Goal: Transaction & Acquisition: Subscribe to service/newsletter

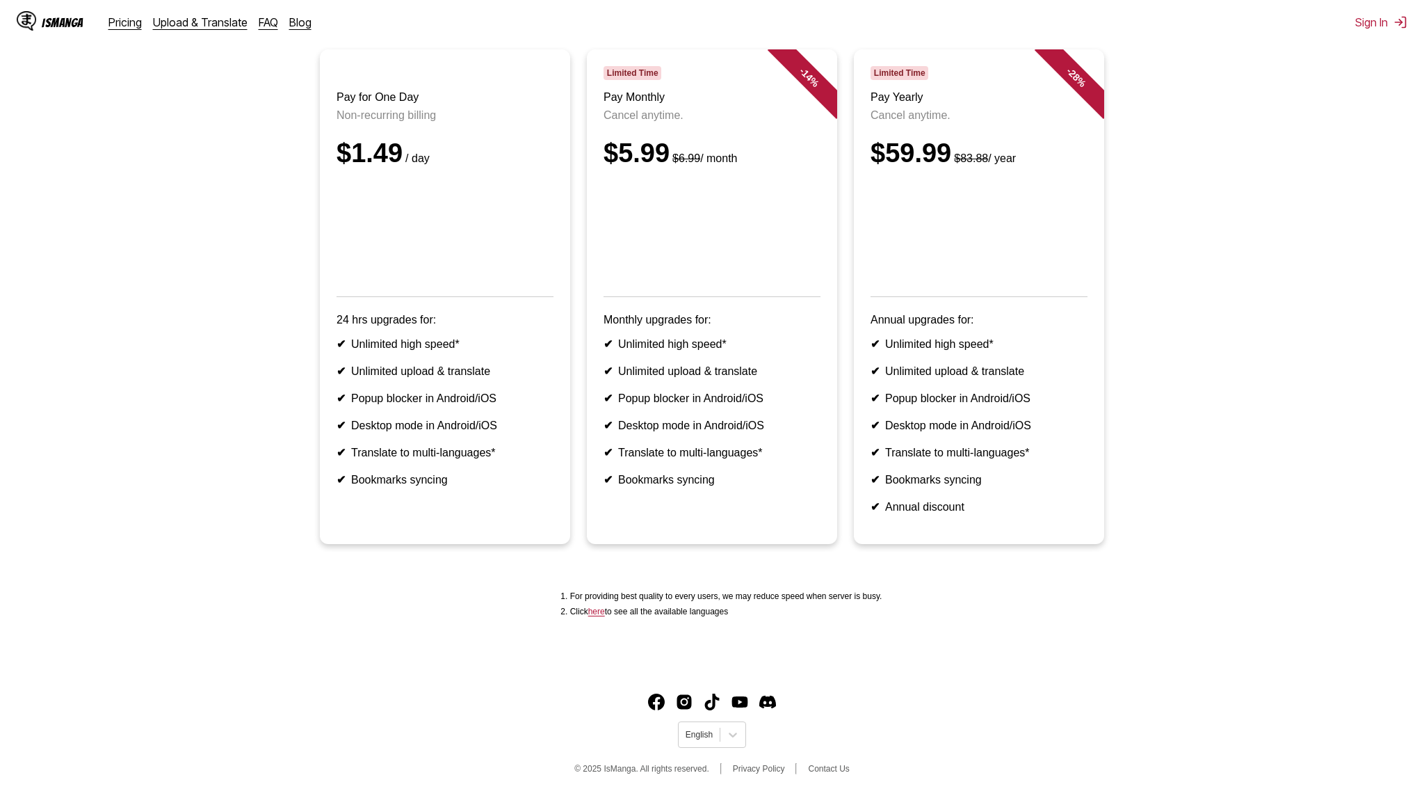
scroll to position [143, 0]
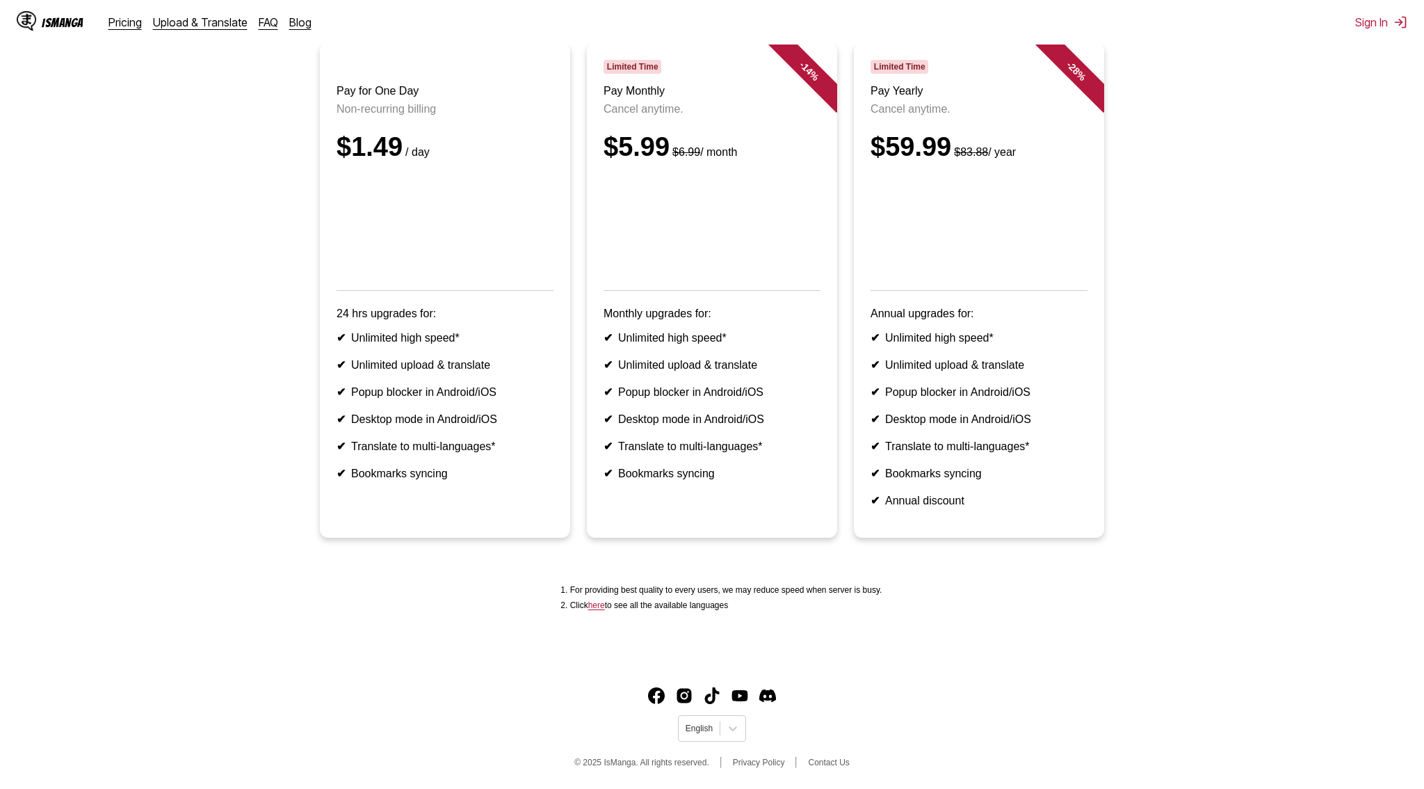
click at [593, 606] on link "here" at bounding box center [596, 605] width 17 height 10
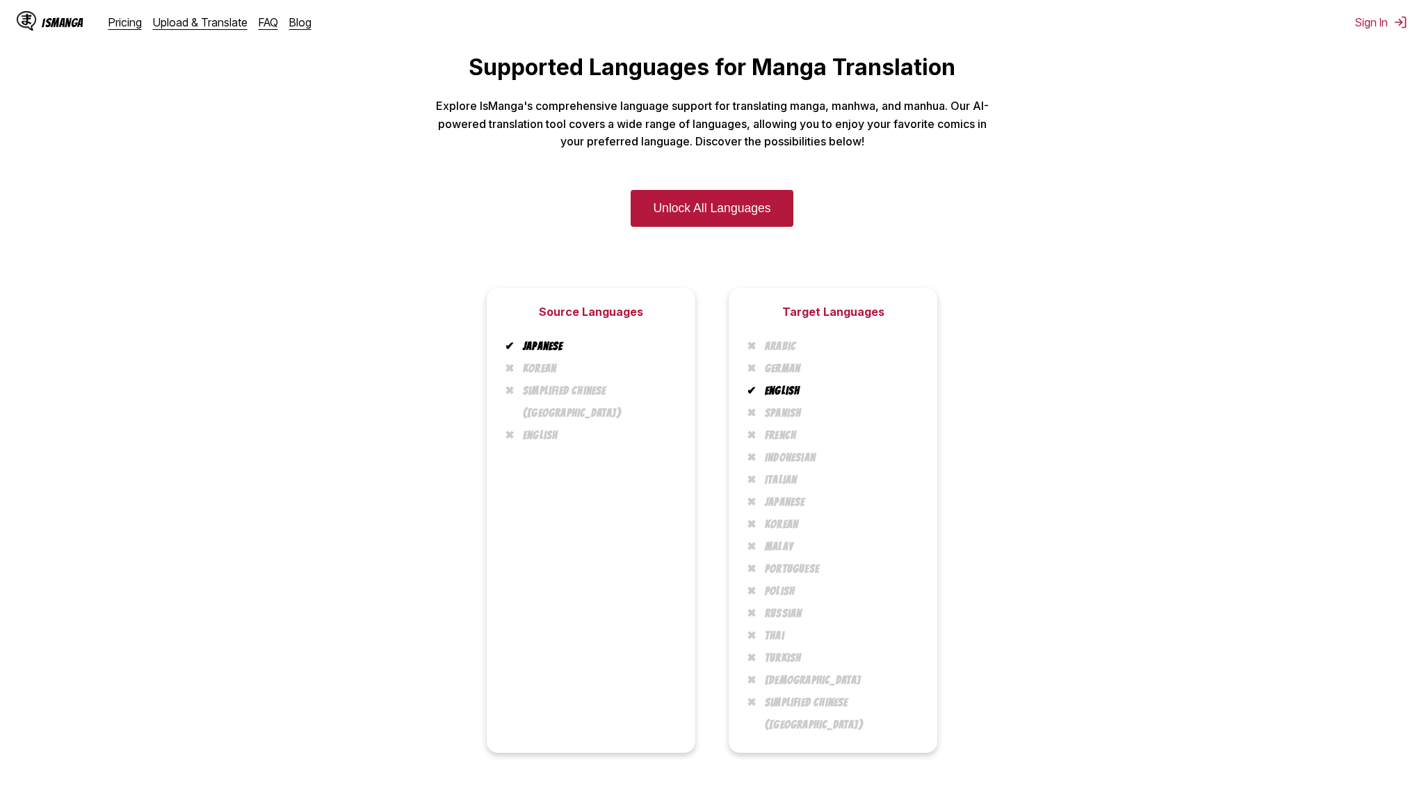
scroll to position [45, 0]
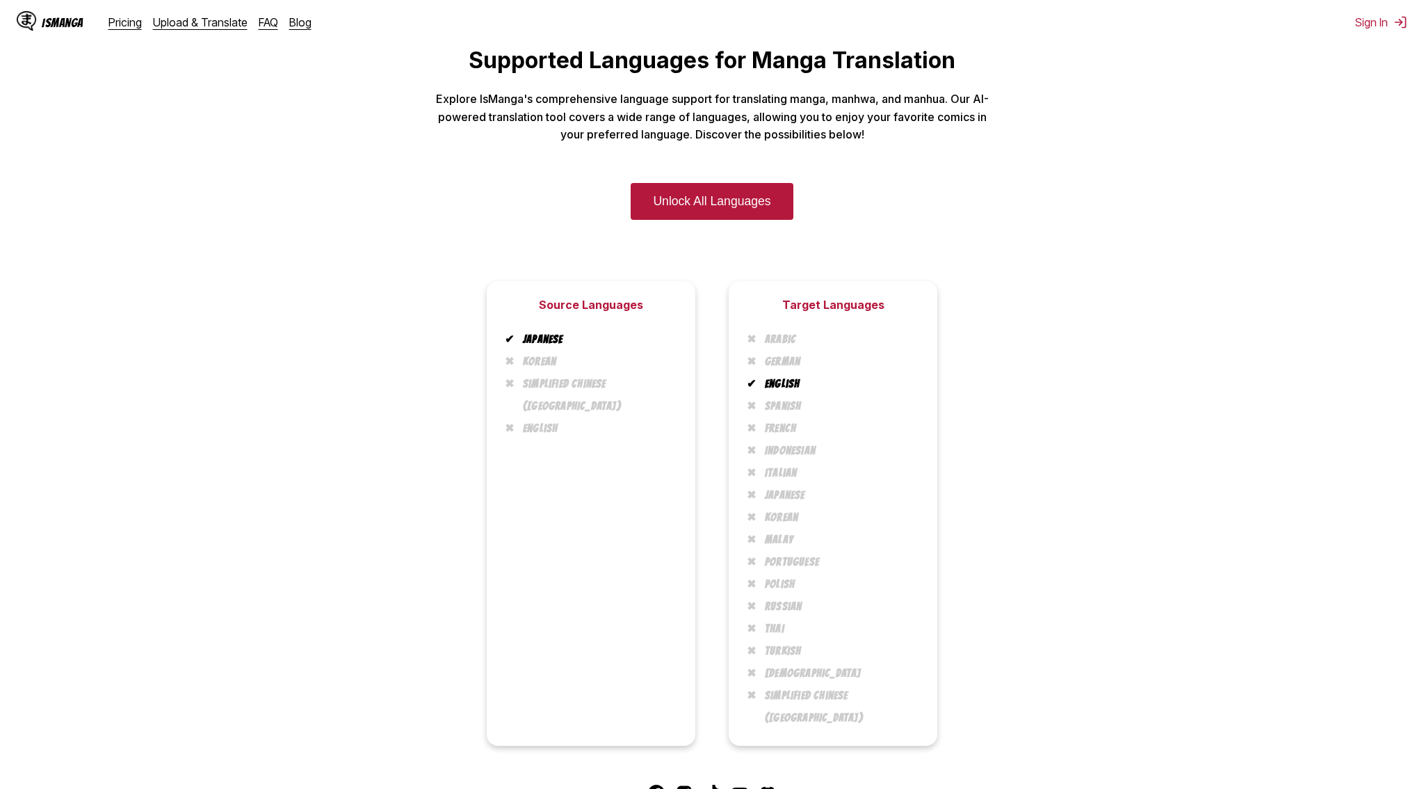
click at [783, 459] on li "Indonesian" at bounding box center [839, 451] width 164 height 22
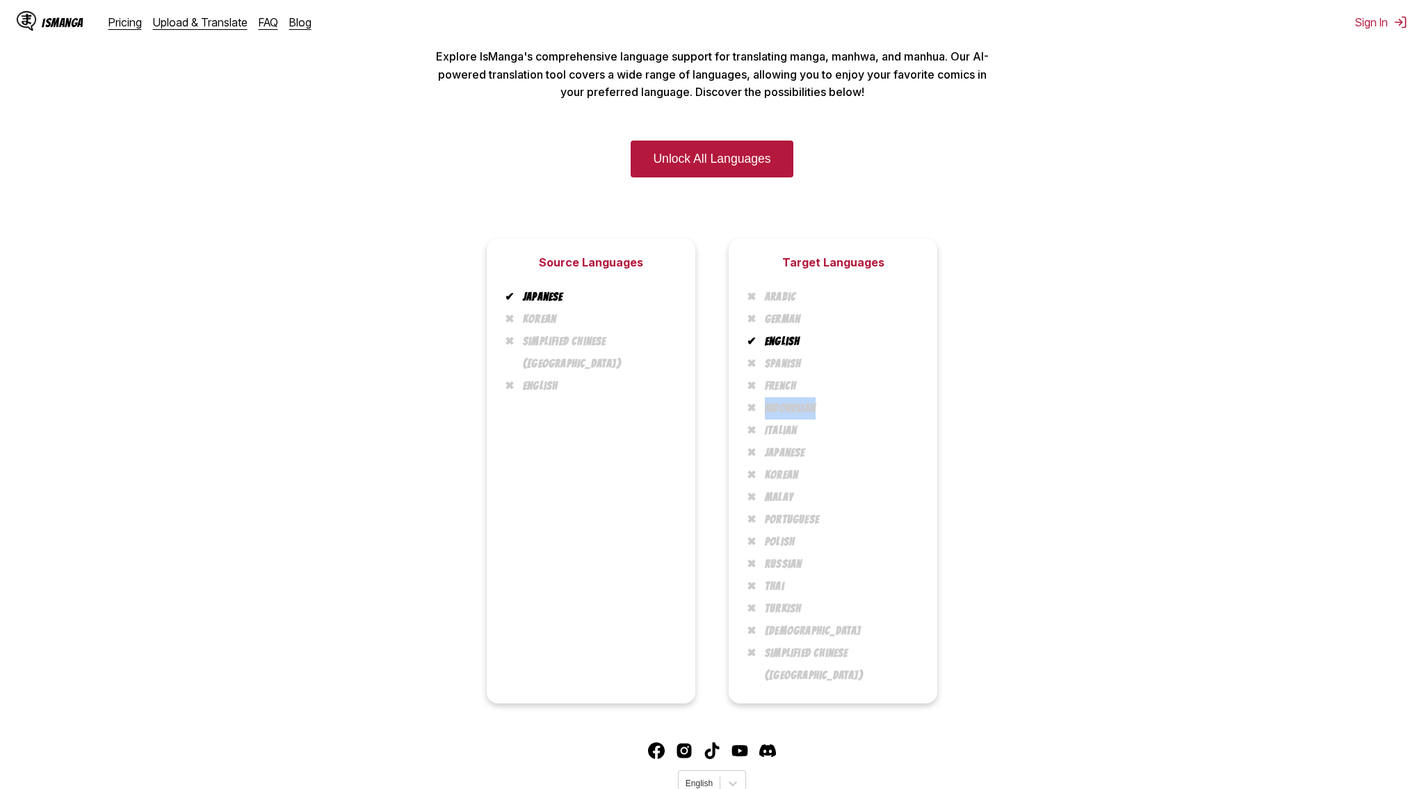
scroll to position [143, 0]
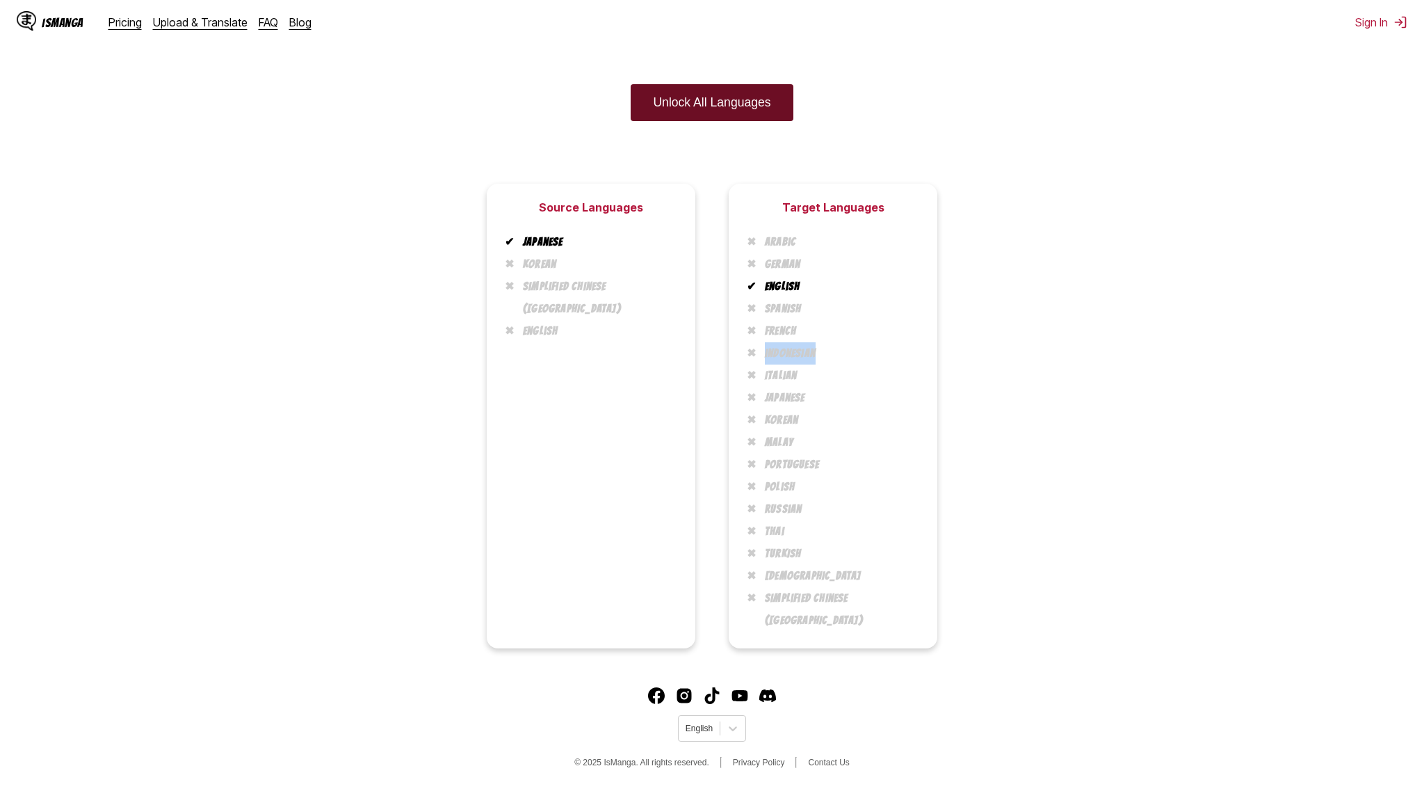
click at [737, 100] on link "Unlock All Languages" at bounding box center [712, 102] width 162 height 37
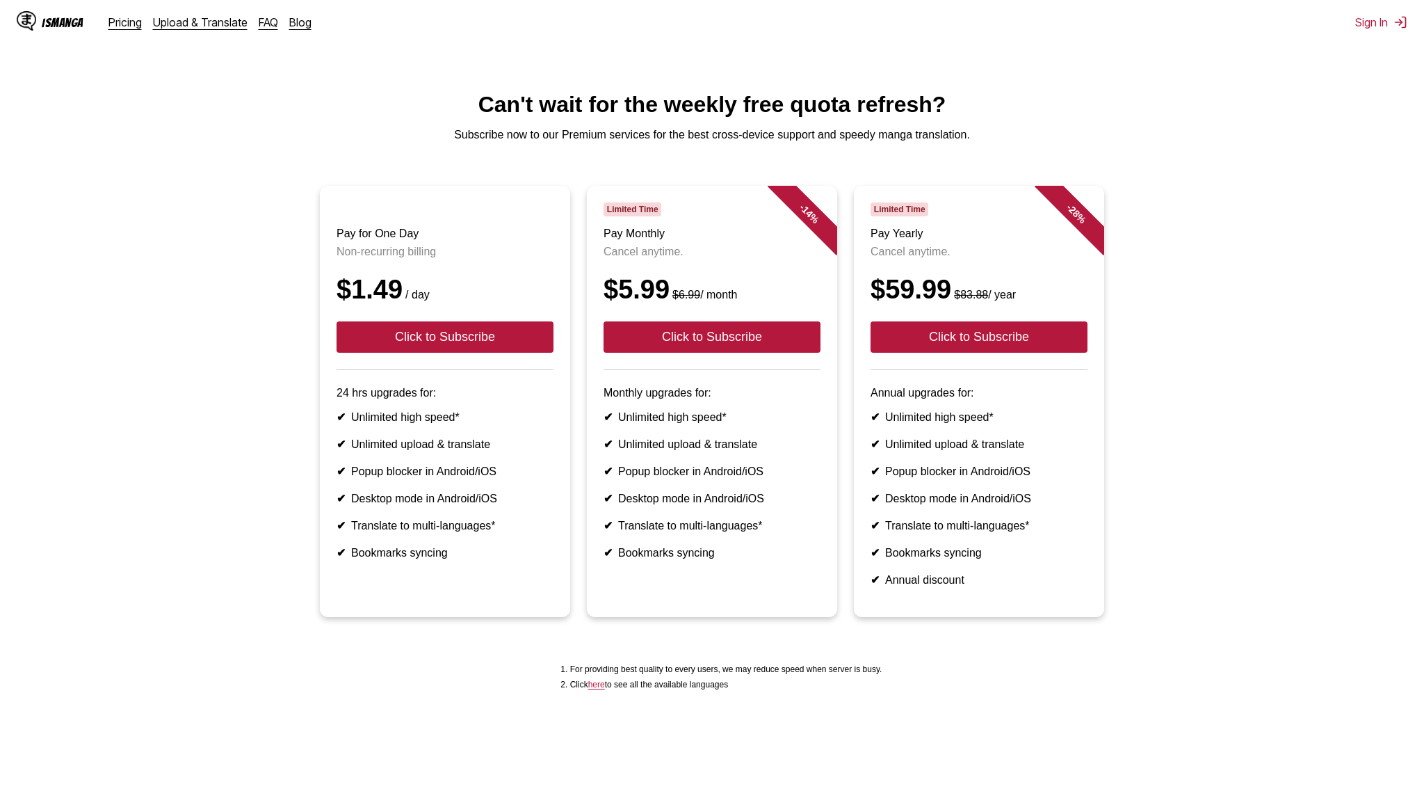
click at [588, 684] on link "here" at bounding box center [596, 685] width 17 height 10
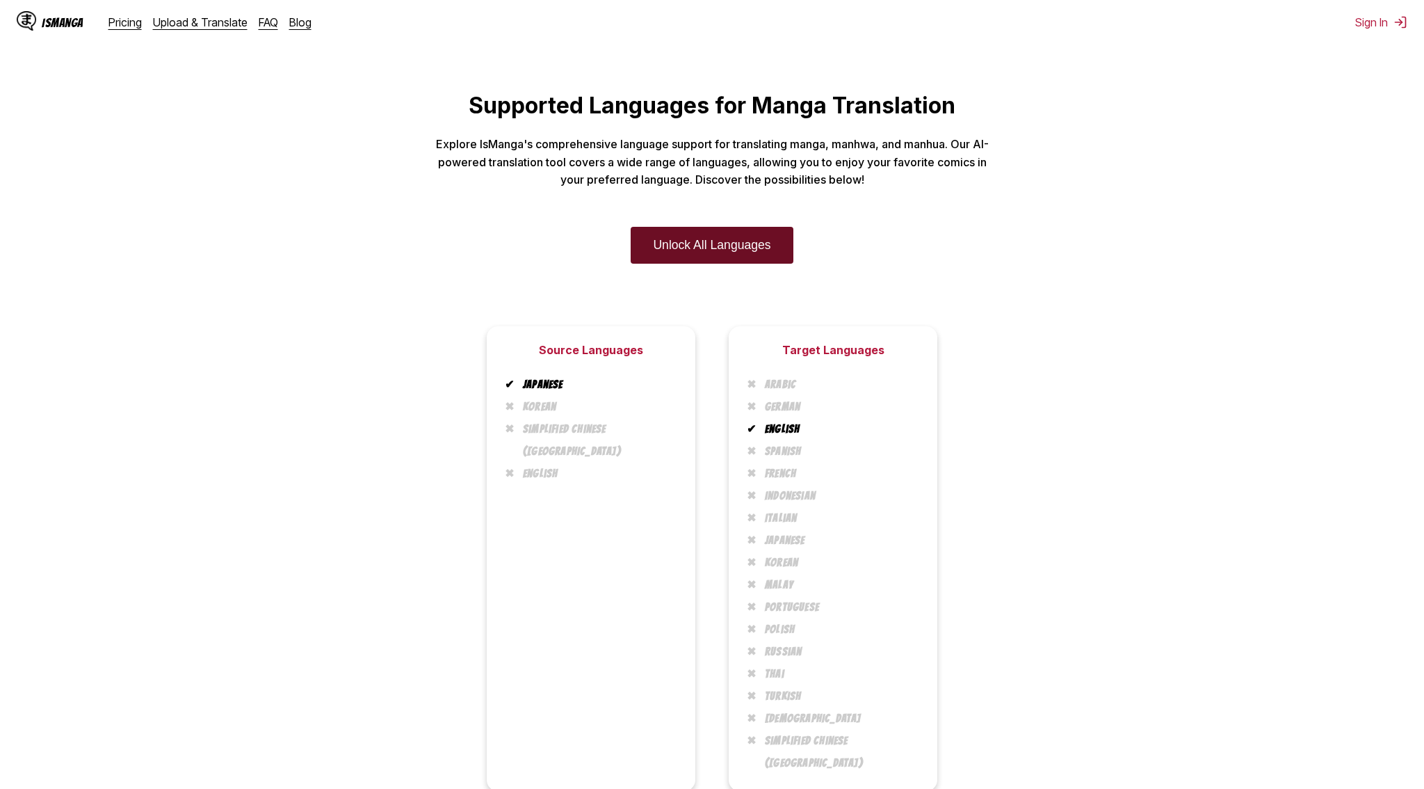
click at [690, 255] on link "Unlock All Languages" at bounding box center [712, 245] width 162 height 37
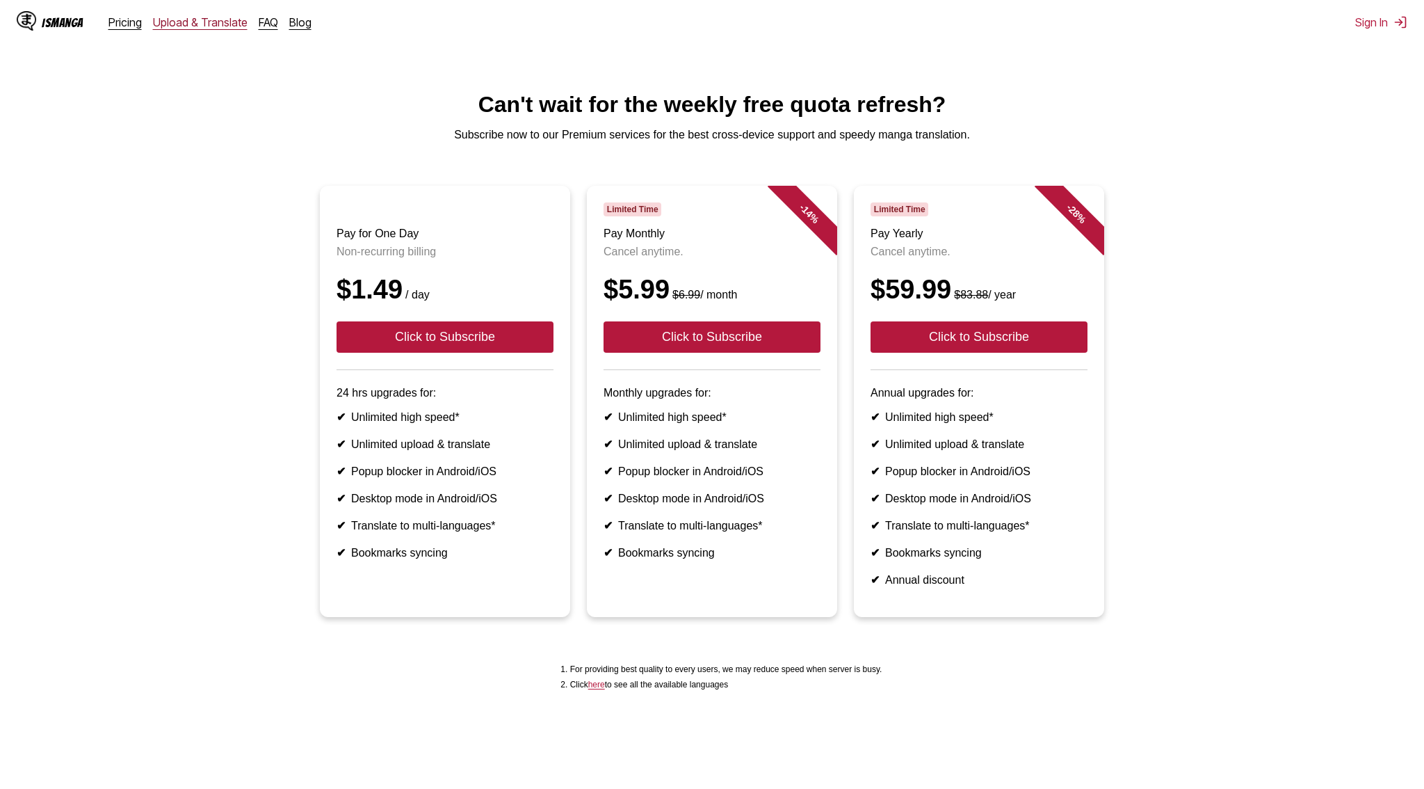
click at [215, 24] on link "Upload & Translate" at bounding box center [200, 22] width 95 height 14
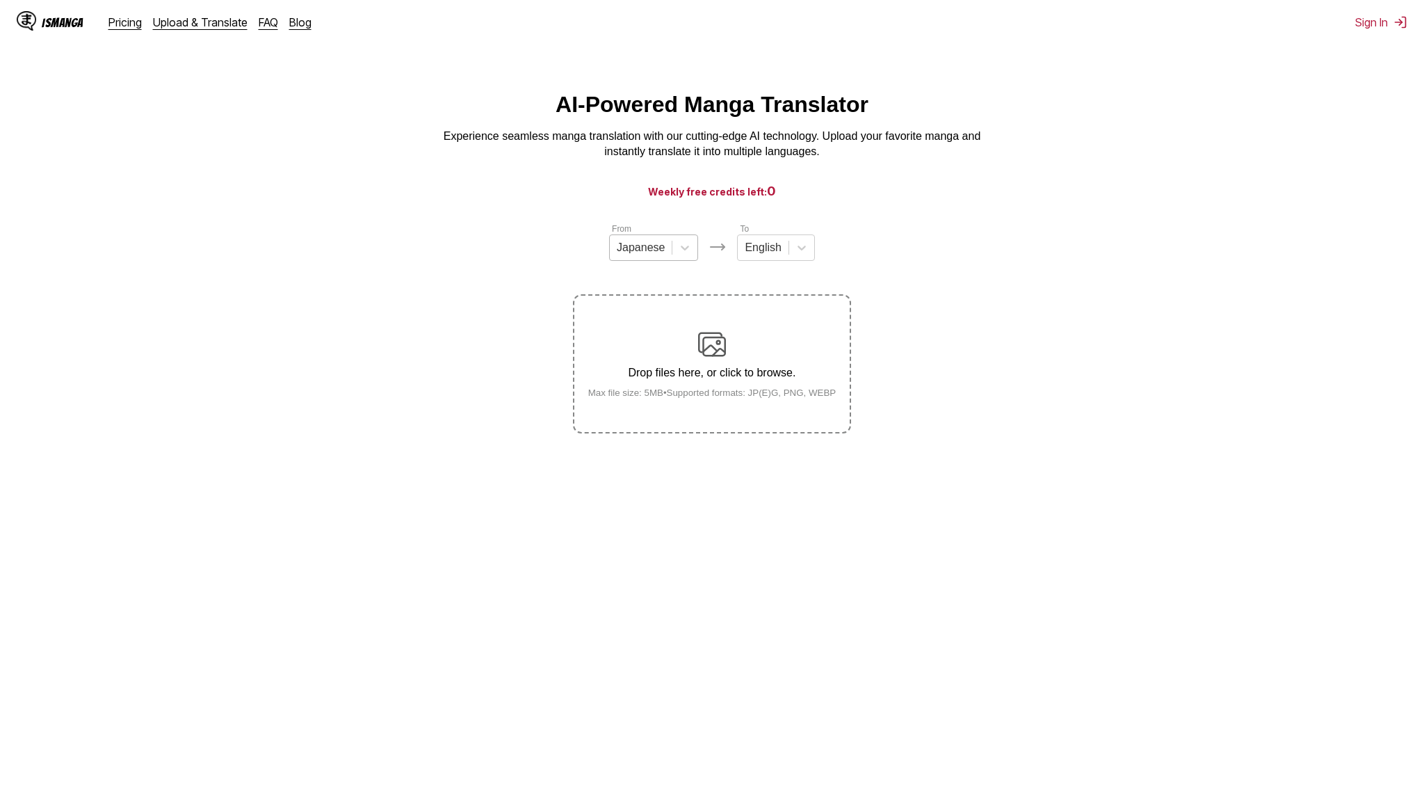
click at [656, 257] on div "Japanese" at bounding box center [641, 247] width 62 height 21
click at [798, 258] on div at bounding box center [801, 247] width 25 height 25
click at [55, 26] on div "IsManga" at bounding box center [63, 22] width 42 height 13
